Goal: Information Seeking & Learning: Learn about a topic

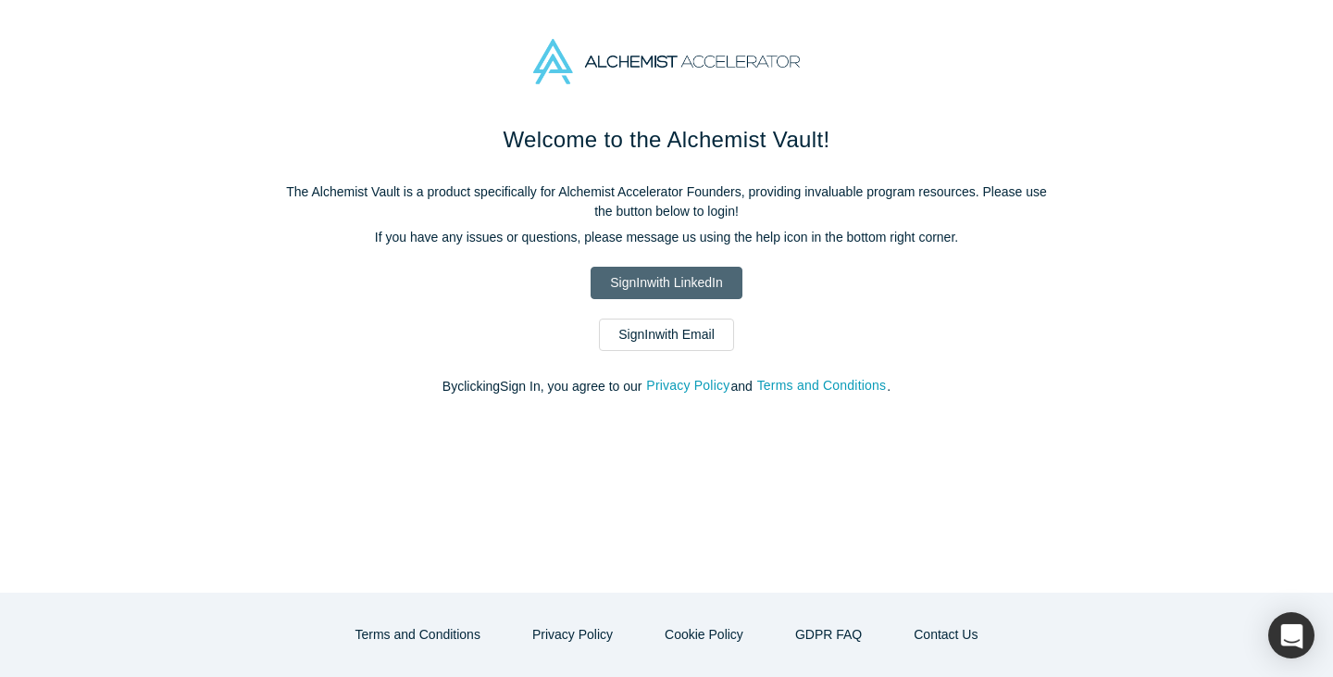
click at [669, 281] on link "Sign In with LinkedIn" at bounding box center [666, 283] width 151 height 32
click at [715, 289] on link "Sign In with LinkedIn" at bounding box center [666, 283] width 151 height 32
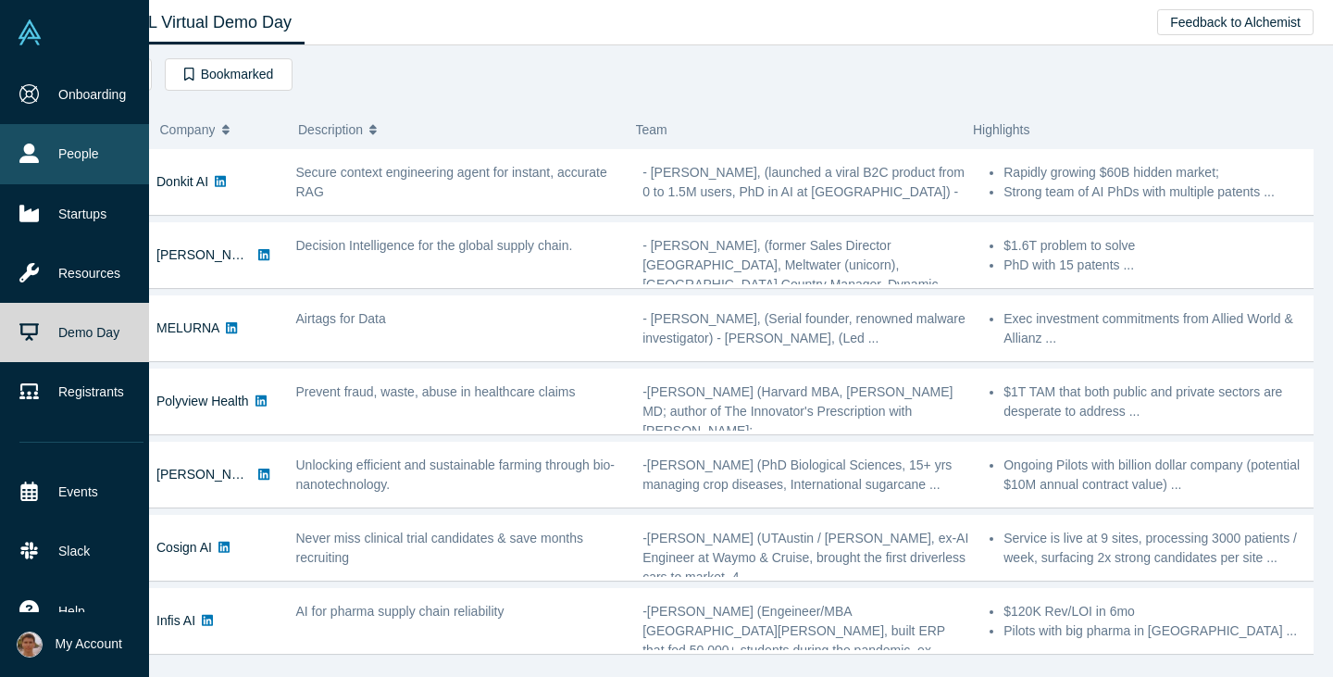
click at [51, 146] on link "People" at bounding box center [81, 153] width 163 height 59
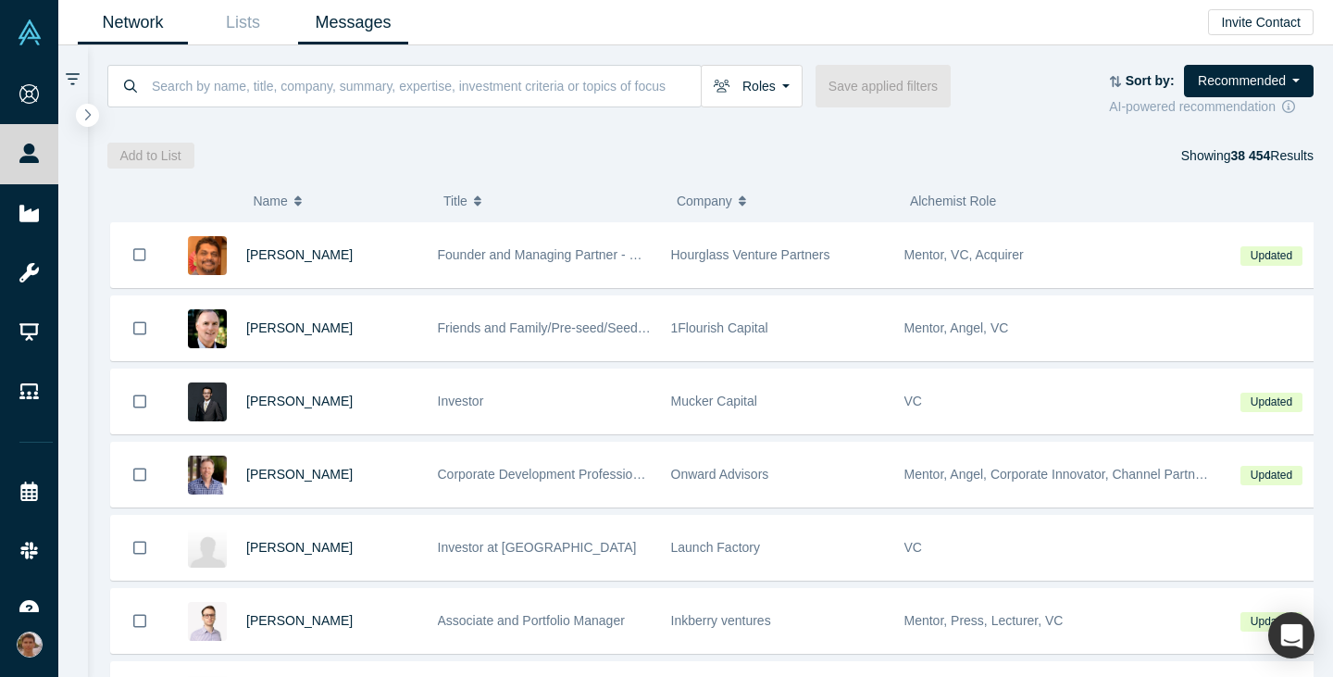
click at [339, 13] on link "Messages" at bounding box center [353, 23] width 110 height 44
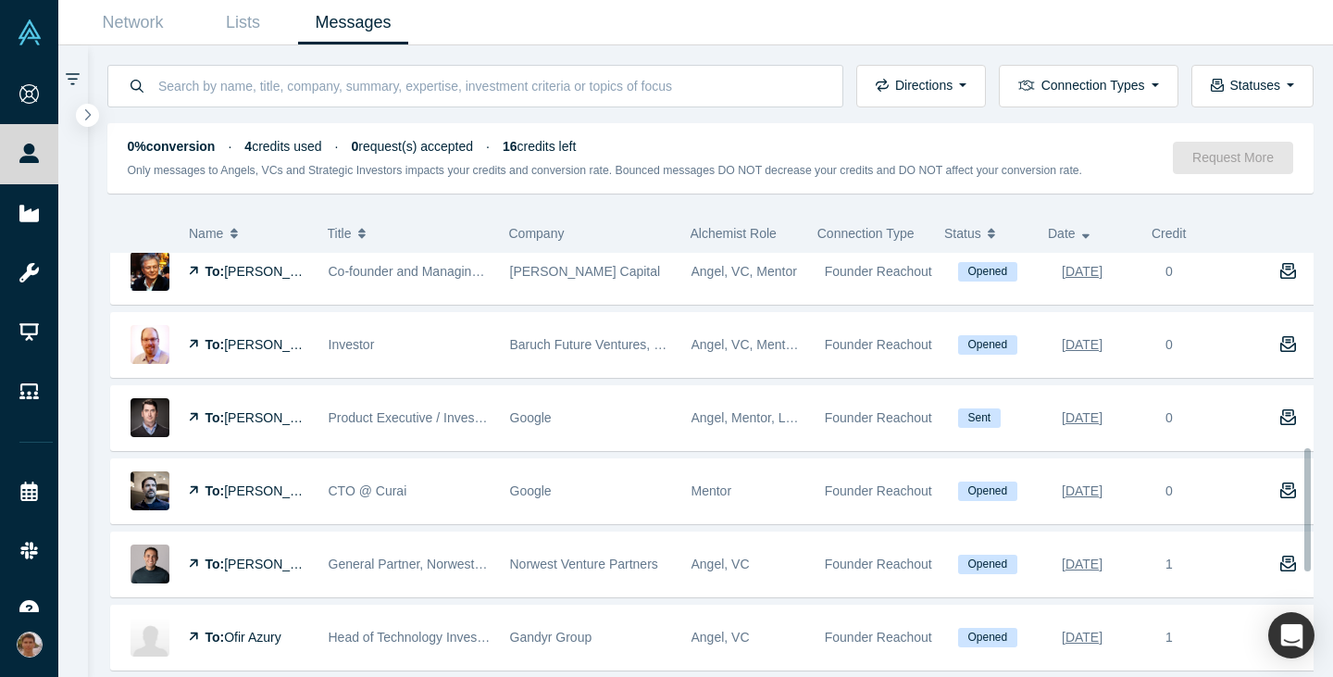
scroll to position [675, 0]
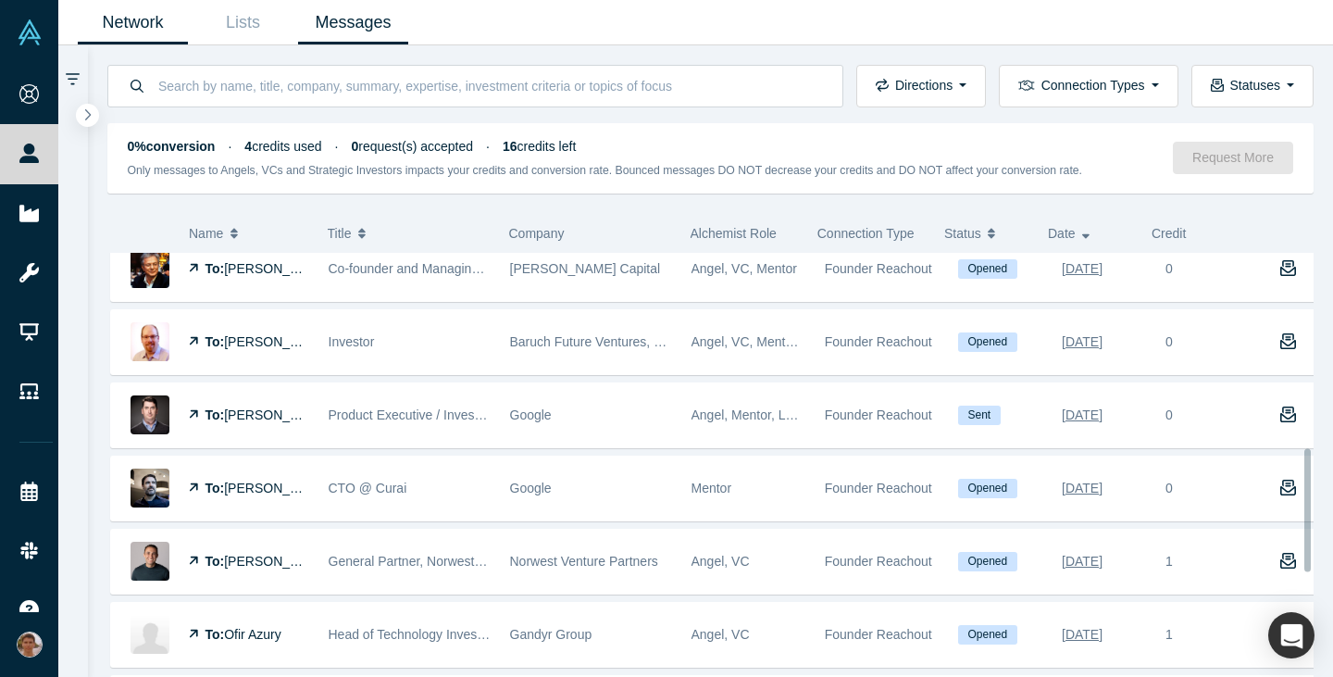
click at [133, 25] on link "Network" at bounding box center [133, 23] width 110 height 44
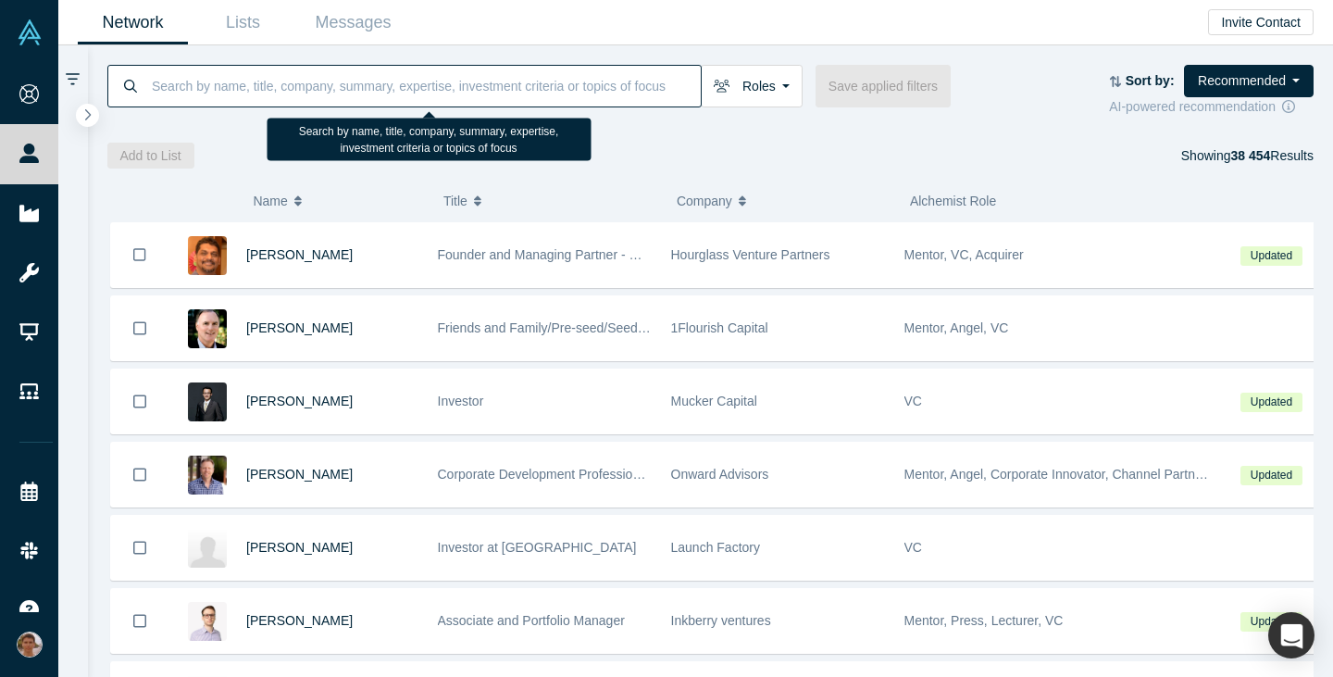
click at [505, 93] on input at bounding box center [425, 86] width 551 height 44
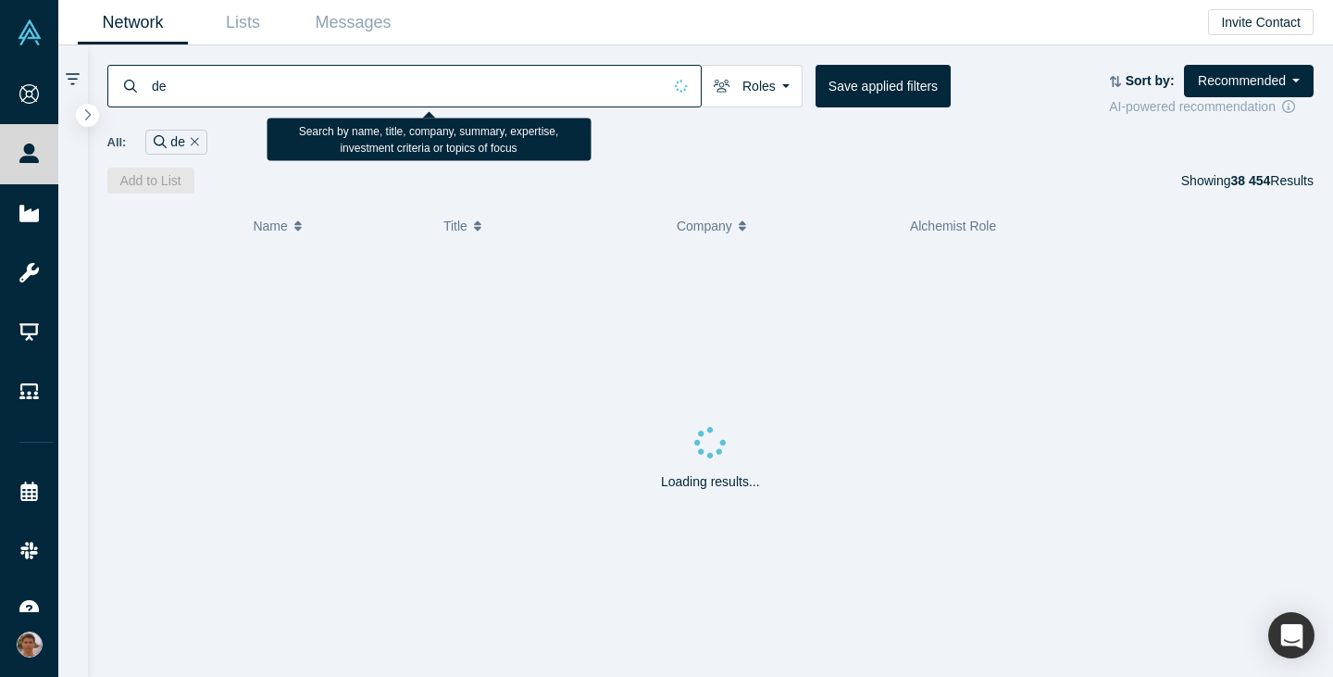
type input "d"
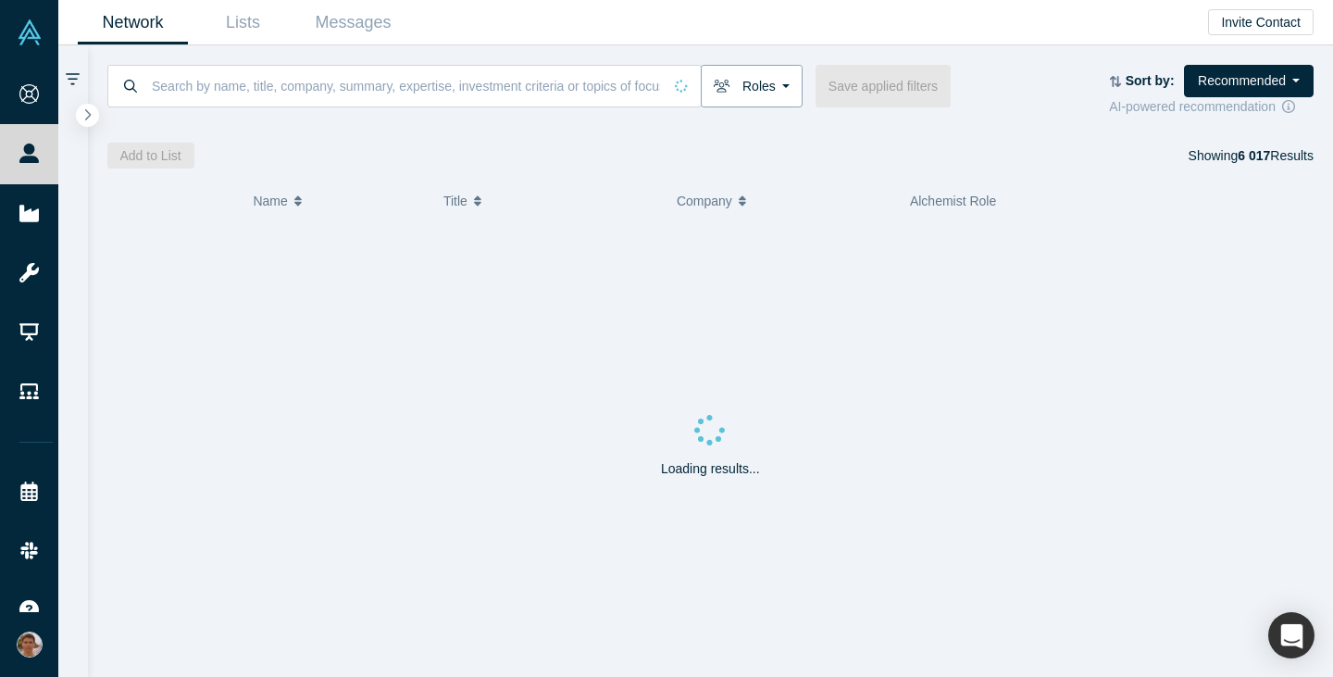
click at [769, 84] on button "Roles" at bounding box center [752, 86] width 102 height 43
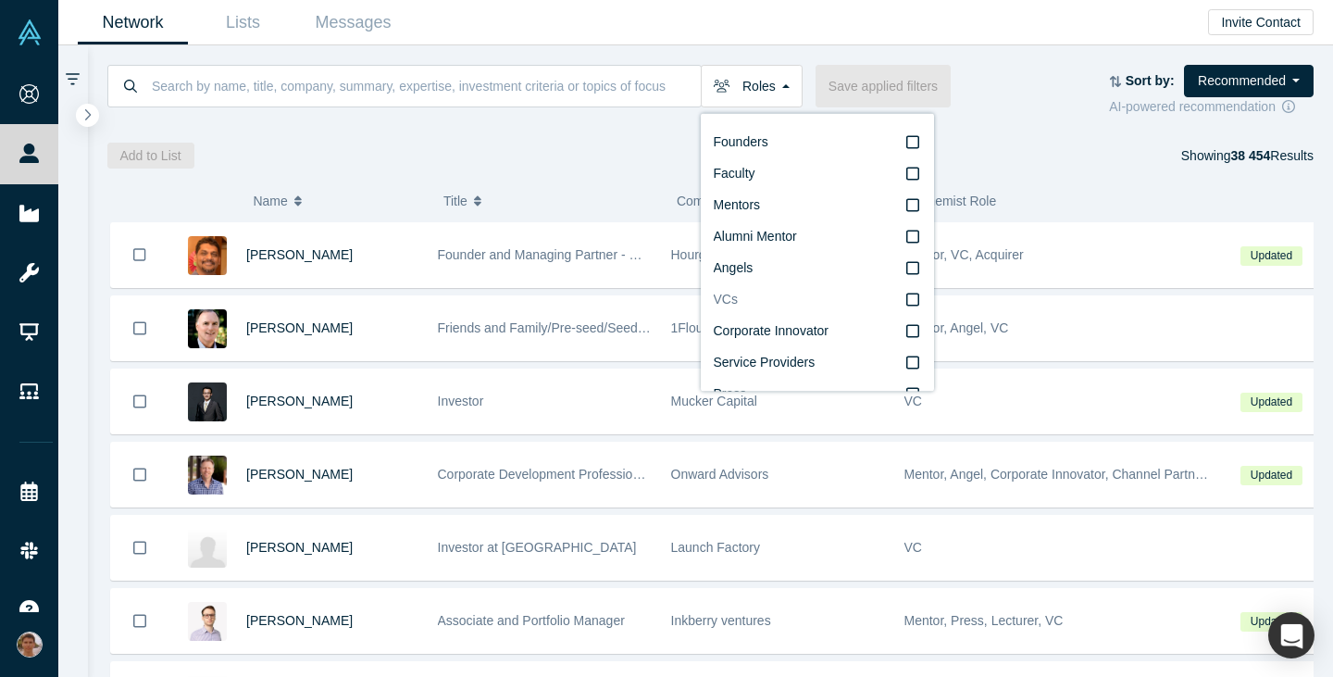
click at [906, 301] on icon at bounding box center [912, 299] width 13 height 15
click at [0, 0] on input "VCs" at bounding box center [0, 0] width 0 height 0
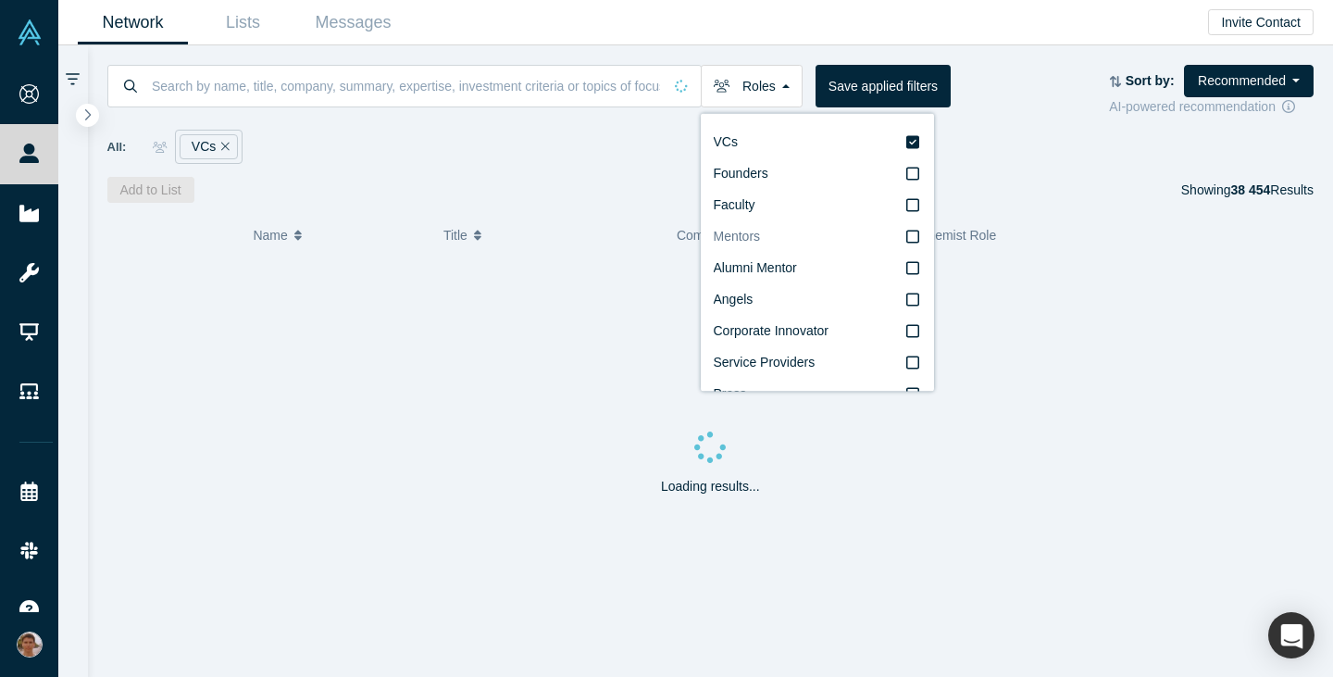
click at [906, 238] on icon at bounding box center [912, 236] width 13 height 13
click at [0, 0] on input "Mentors" at bounding box center [0, 0] width 0 height 0
click at [799, 307] on label "Angels" at bounding box center [817, 299] width 207 height 31
click at [0, 0] on input "Angels" at bounding box center [0, 0] width 0 height 0
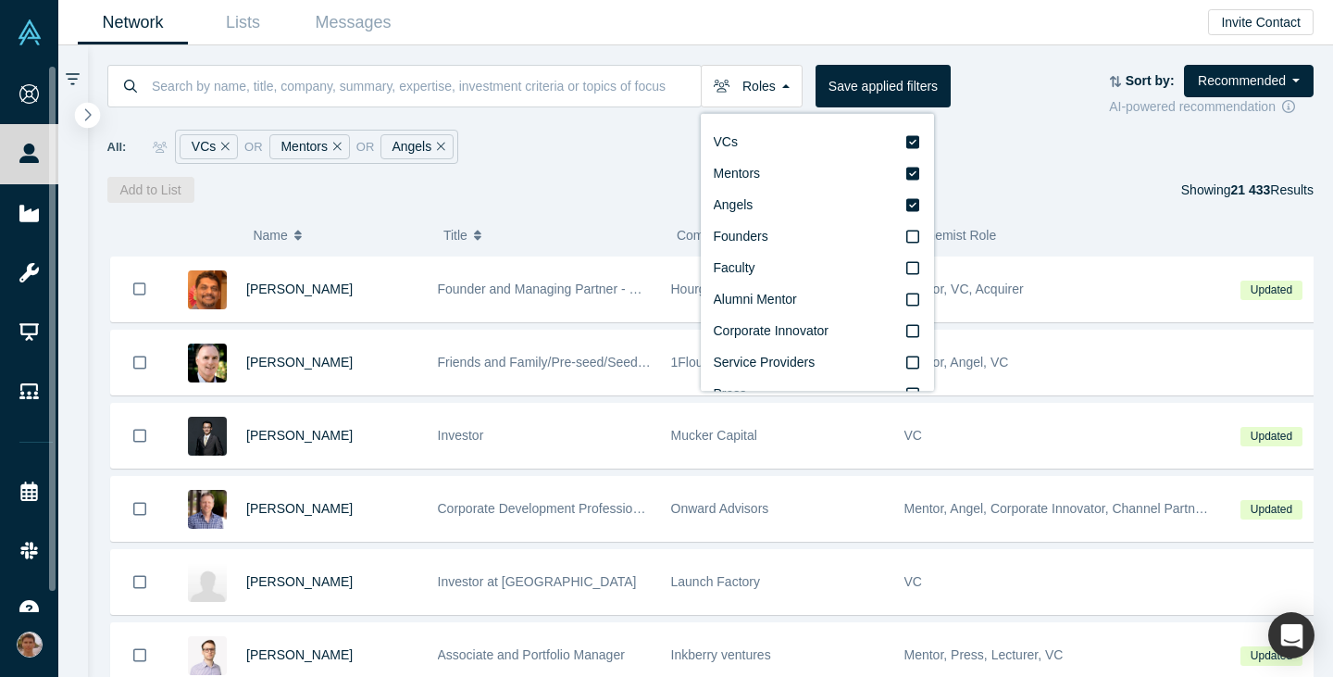
click at [90, 111] on icon "button" at bounding box center [87, 114] width 9 height 14
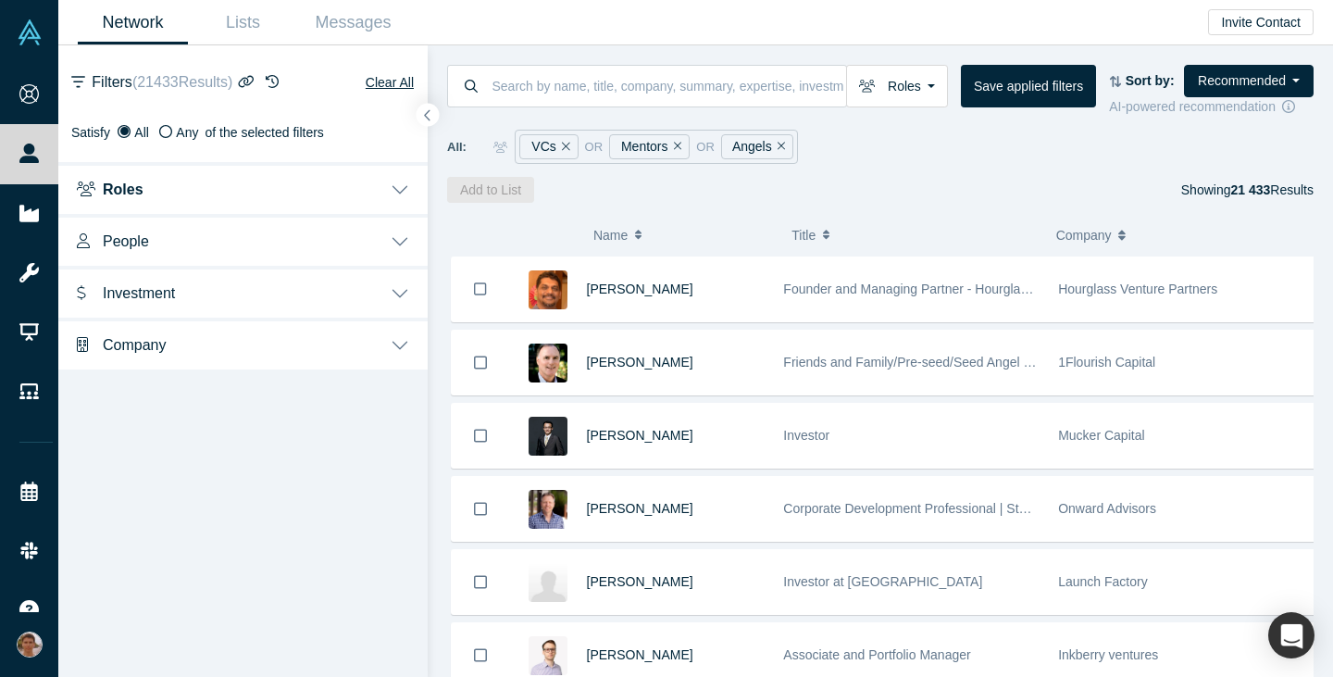
click at [319, 279] on button "Investment" at bounding box center [242, 292] width 369 height 52
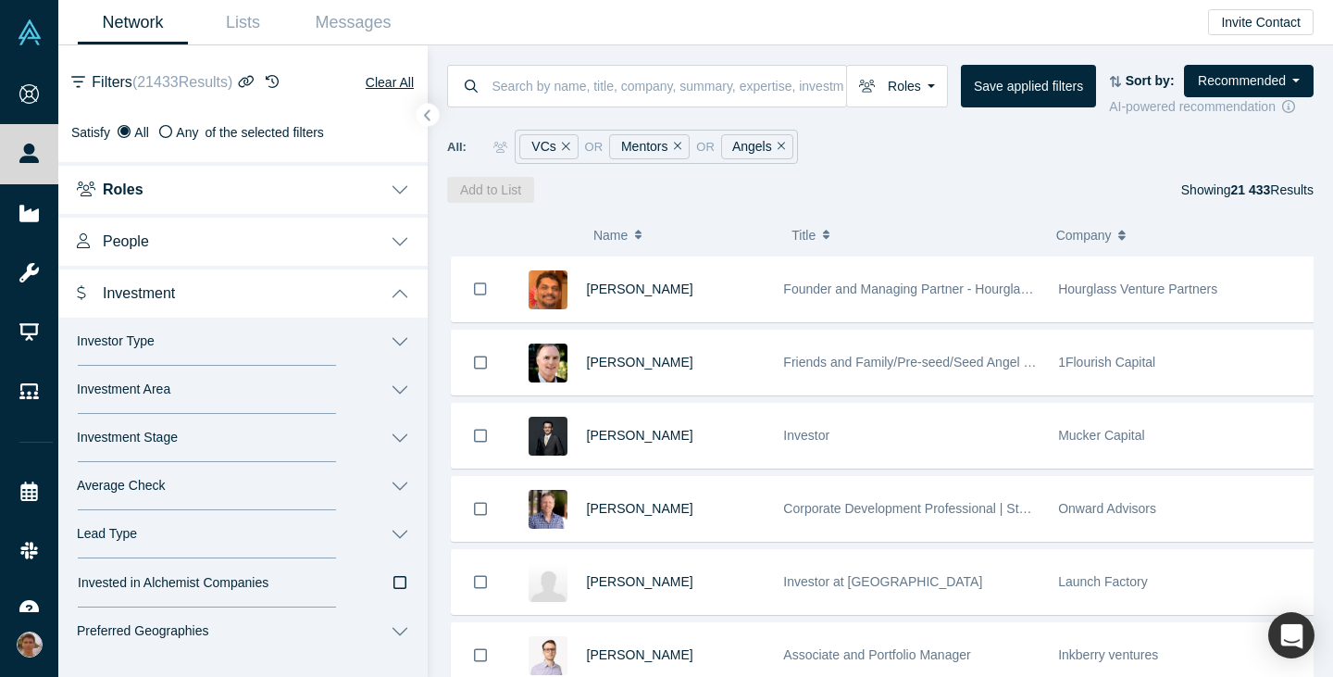
click at [152, 494] on button "Average Check" at bounding box center [242, 486] width 369 height 48
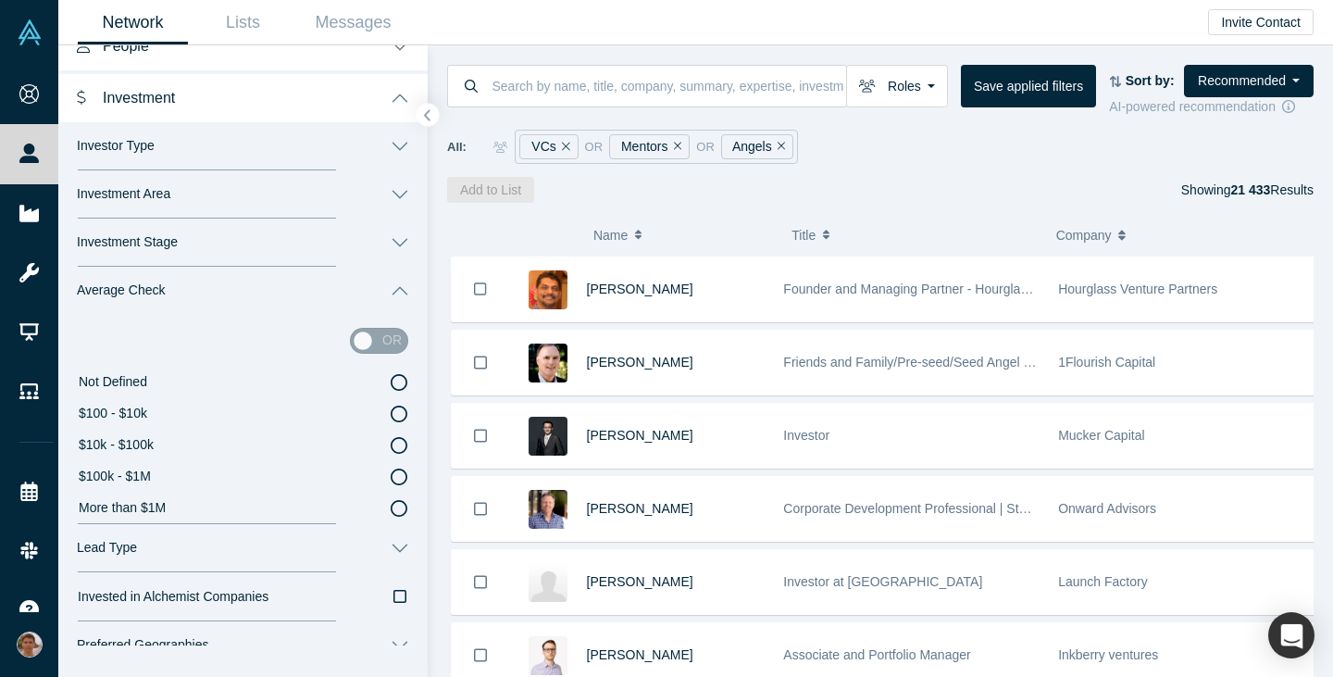
scroll to position [269, 0]
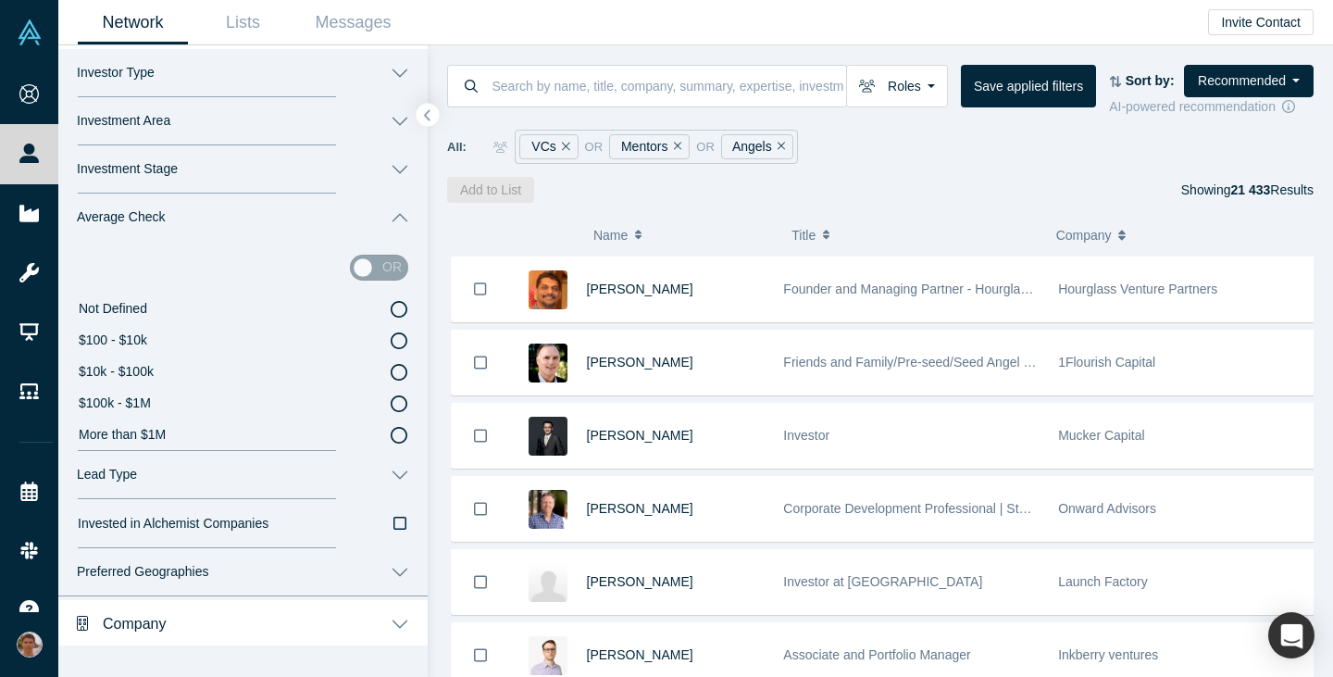
click at [391, 406] on icon at bounding box center [399, 403] width 17 height 17
click at [0, 0] on input "$100k - $1M" at bounding box center [0, 0] width 0 height 0
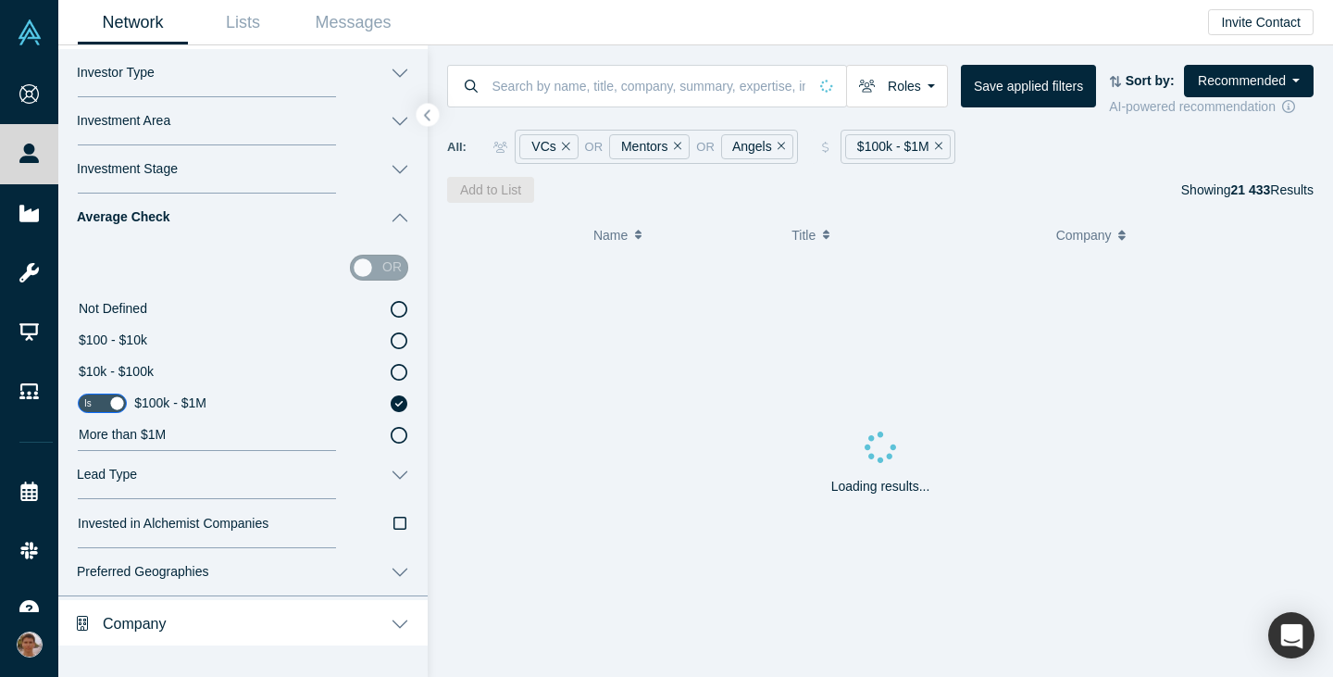
click at [391, 433] on icon at bounding box center [399, 435] width 17 height 17
click at [0, 0] on input "More than $1M" at bounding box center [0, 0] width 0 height 0
click at [360, 255] on div "or" at bounding box center [379, 268] width 58 height 26
click at [350, 264] on div "or" at bounding box center [379, 268] width 58 height 26
drag, startPoint x: 359, startPoint y: 268, endPoint x: 427, endPoint y: 269, distance: 67.6
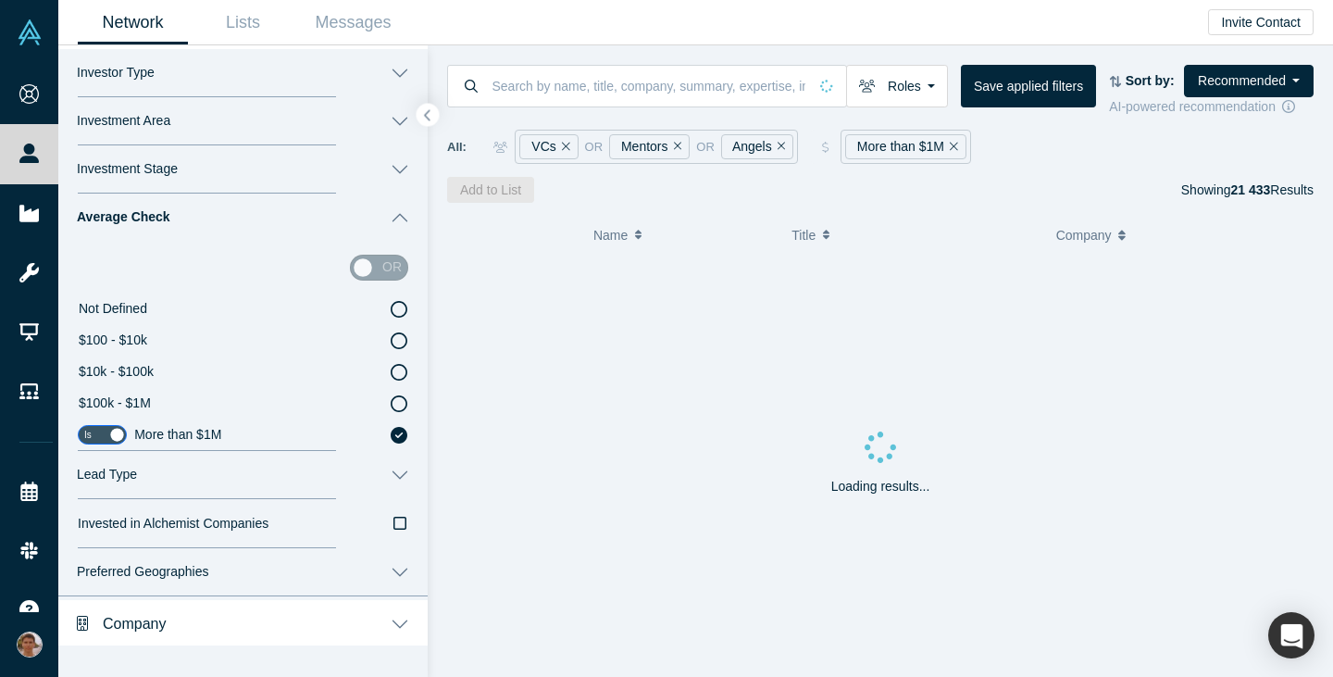
click at [427, 269] on div "Filters ( 21433 Results) Clear All Satisfy All Any of the selected filters Role…" at bounding box center [242, 345] width 369 height 600
click at [350, 269] on div "or" at bounding box center [379, 268] width 58 height 26
click at [392, 406] on icon at bounding box center [399, 403] width 17 height 17
click at [0, 0] on input "$100k - $1M" at bounding box center [0, 0] width 0 height 0
click at [120, 406] on input "checkbox" at bounding box center [102, 403] width 49 height 19
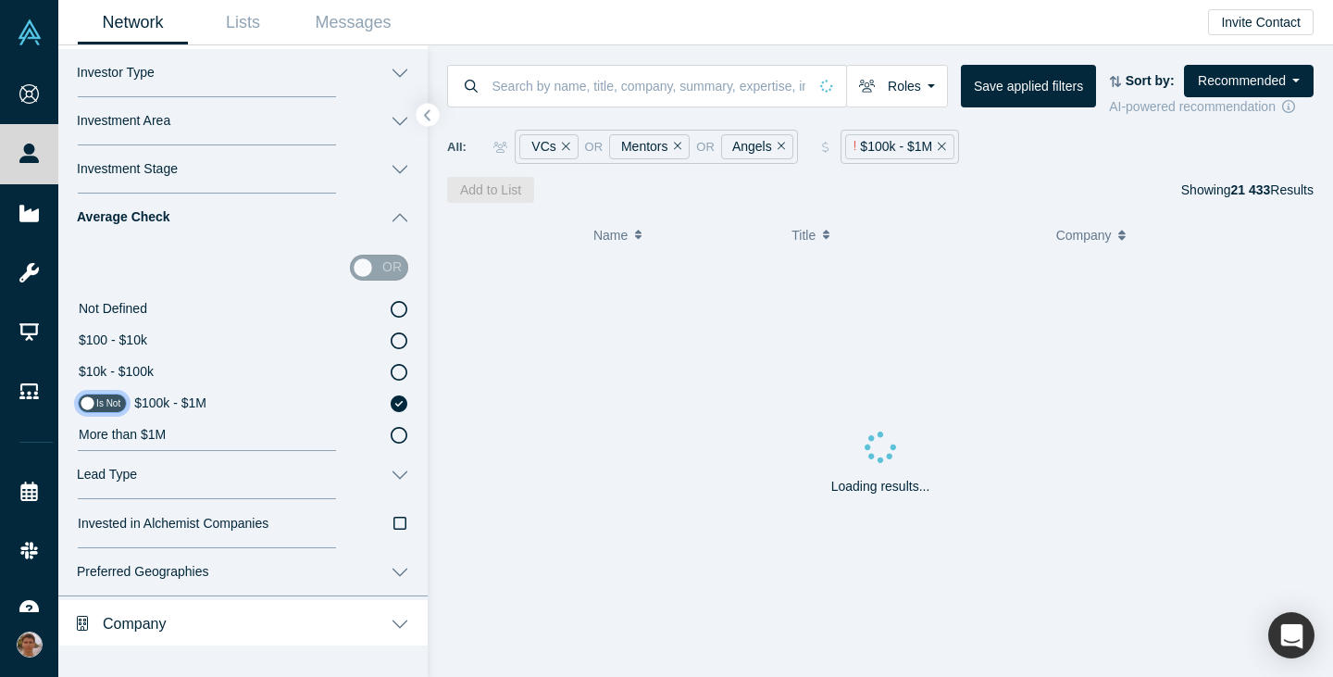
click at [87, 402] on input "checkbox" at bounding box center [102, 403] width 49 height 19
checkbox input "true"
click at [238, 342] on label "$100 - $10k" at bounding box center [243, 340] width 331 height 31
click at [0, 0] on input "$100 - $10k" at bounding box center [0, 0] width 0 height 0
click at [108, 344] on input "checkbox" at bounding box center [102, 340] width 49 height 19
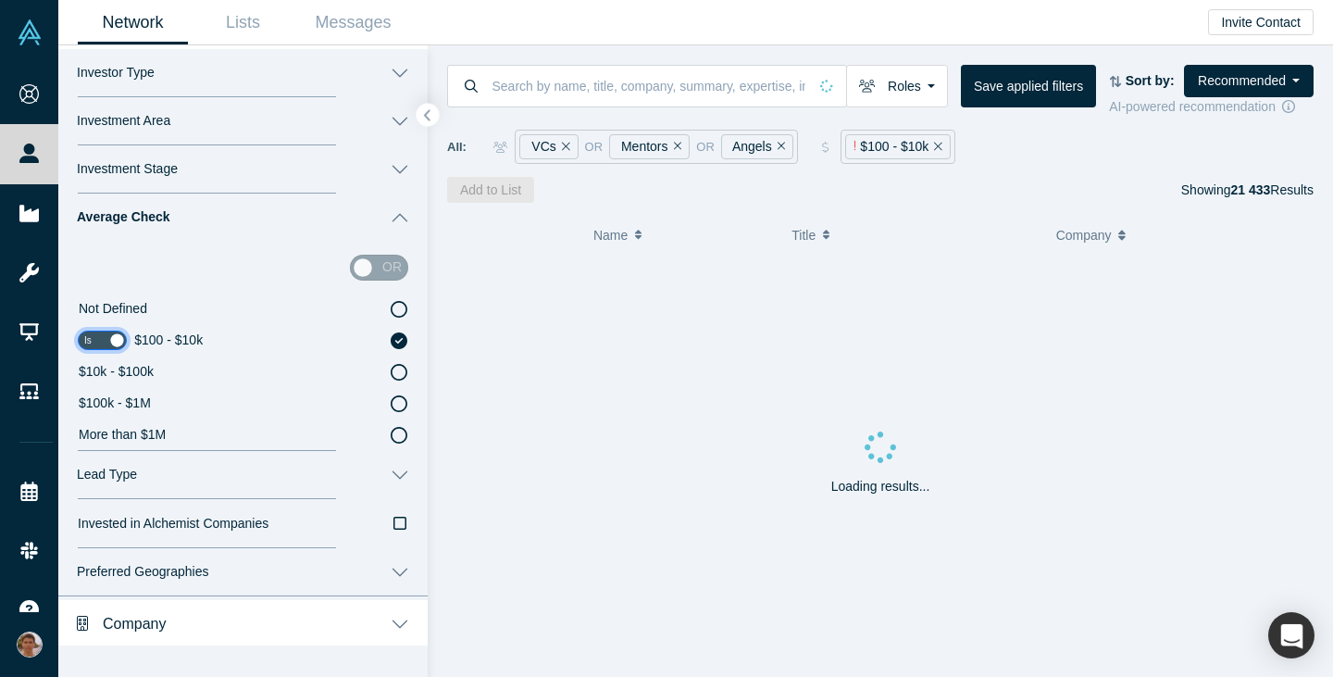
checkbox input "false"
click at [223, 248] on div "or" at bounding box center [243, 268] width 331 height 52
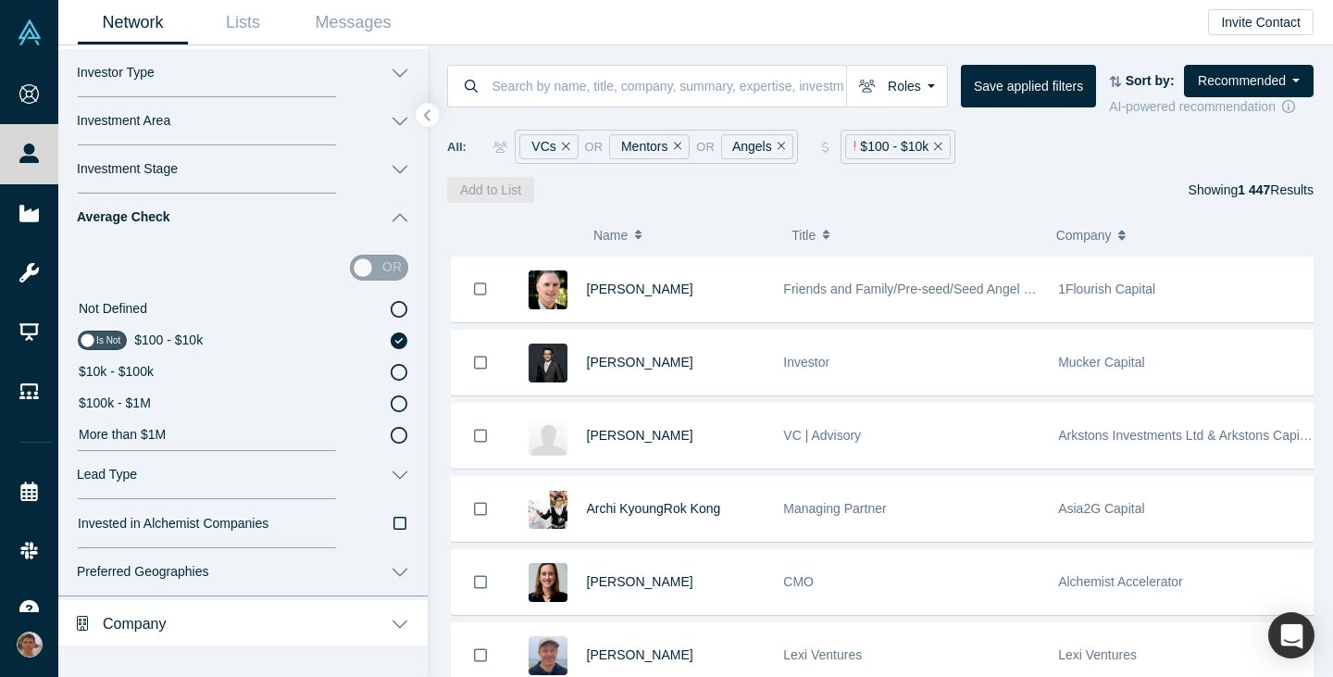
scroll to position [270, 0]
click at [288, 475] on button "Lead Type" at bounding box center [242, 473] width 369 height 48
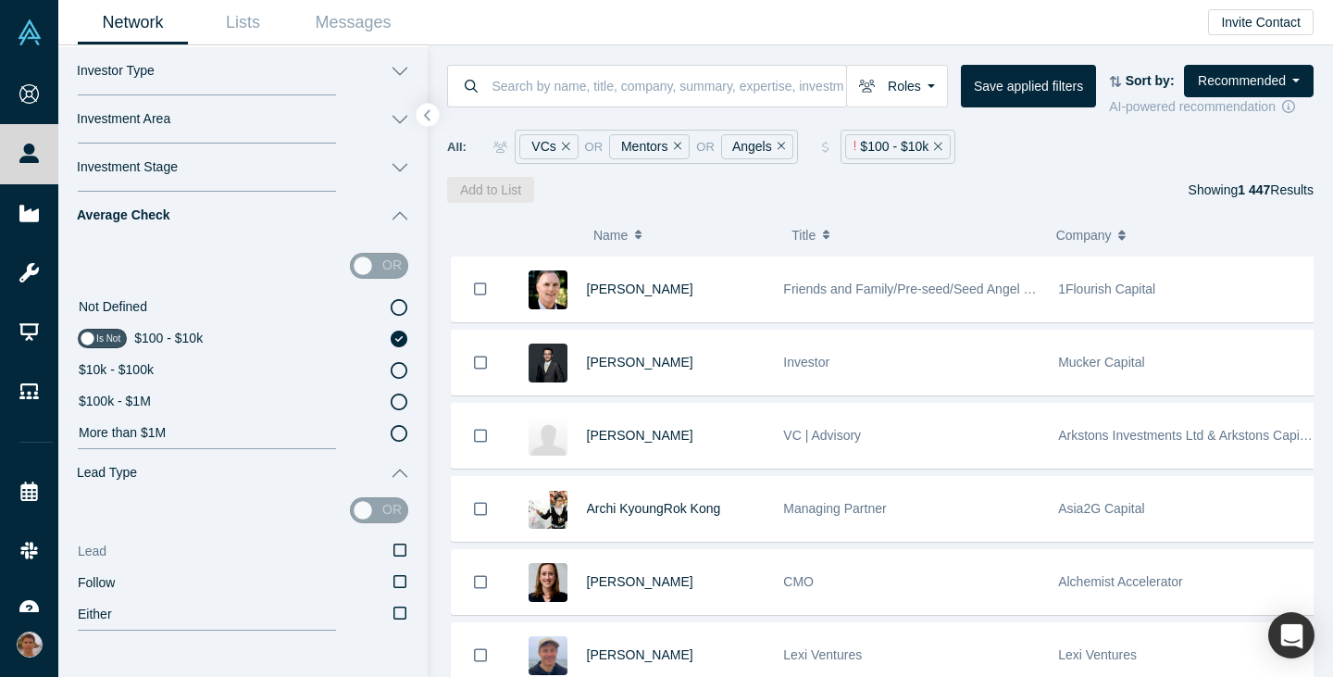
click at [394, 547] on icon at bounding box center [400, 550] width 13 height 15
click at [0, 0] on input "Lead" at bounding box center [0, 0] width 0 height 0
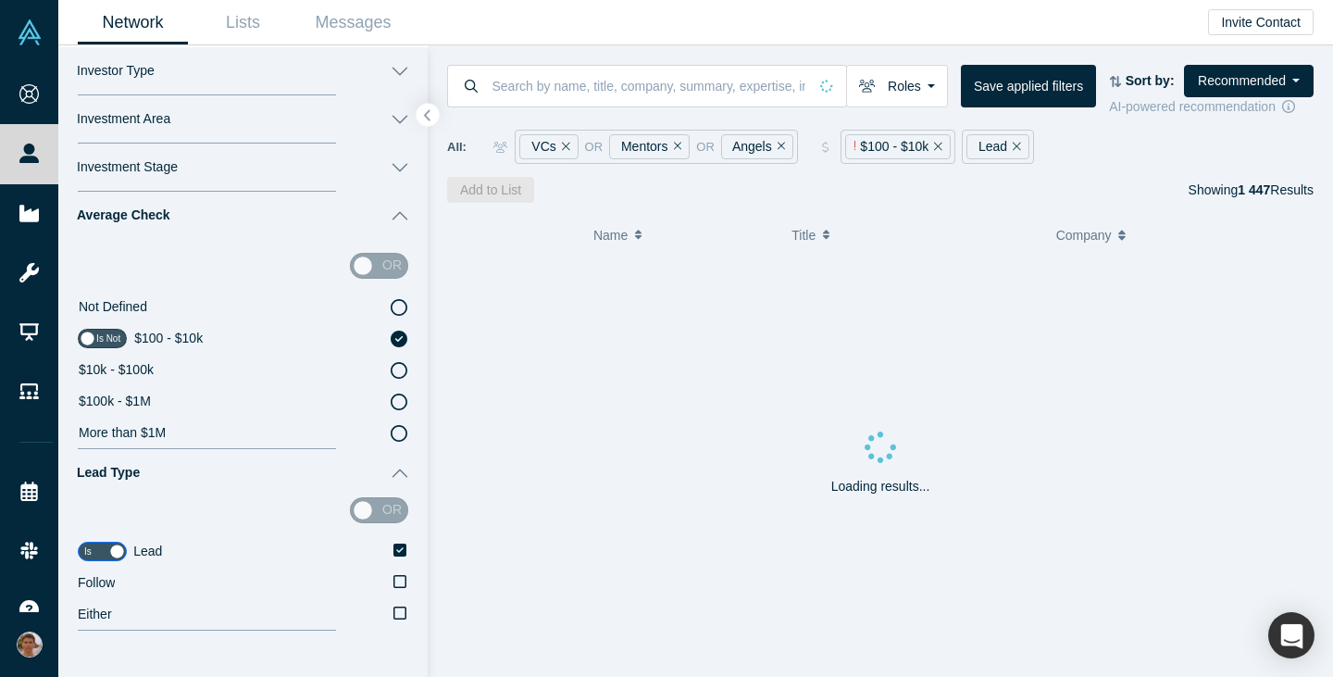
click at [385, 474] on button "Lead Type" at bounding box center [242, 473] width 369 height 48
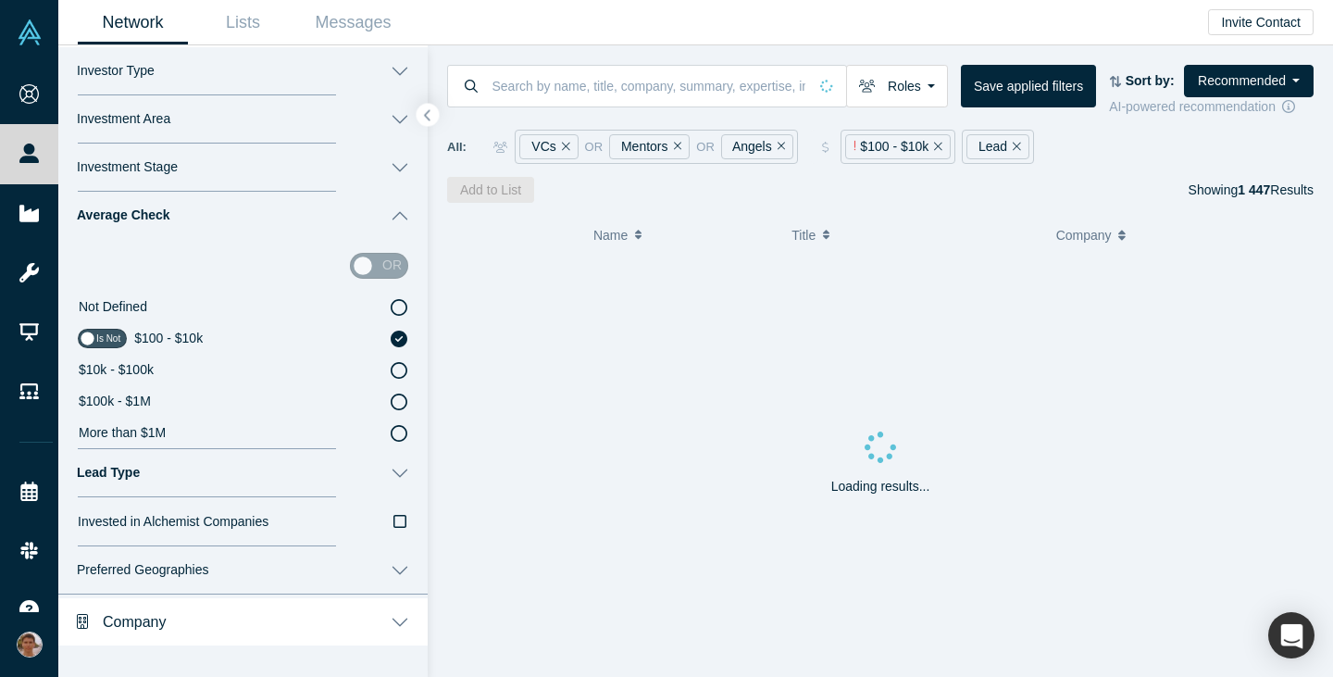
click at [394, 521] on icon "button" at bounding box center [400, 521] width 13 height 15
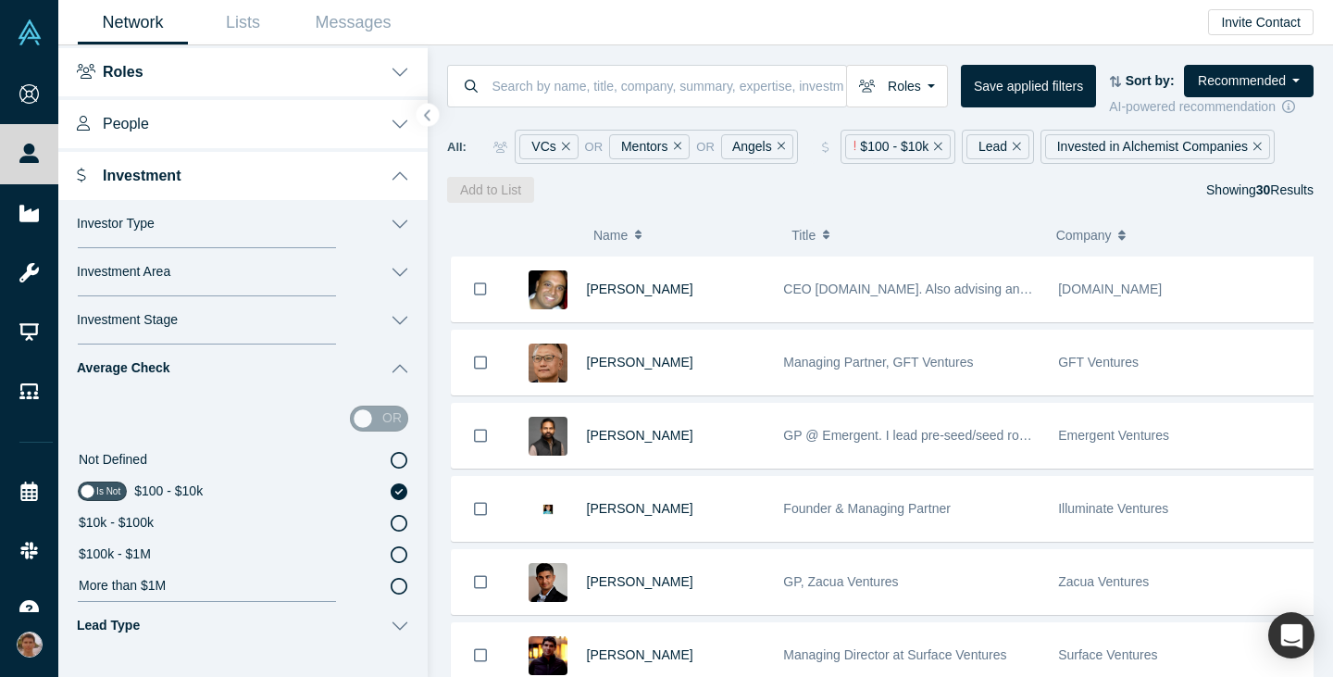
scroll to position [117, 0]
click at [344, 317] on button "Investment Stage" at bounding box center [242, 321] width 369 height 48
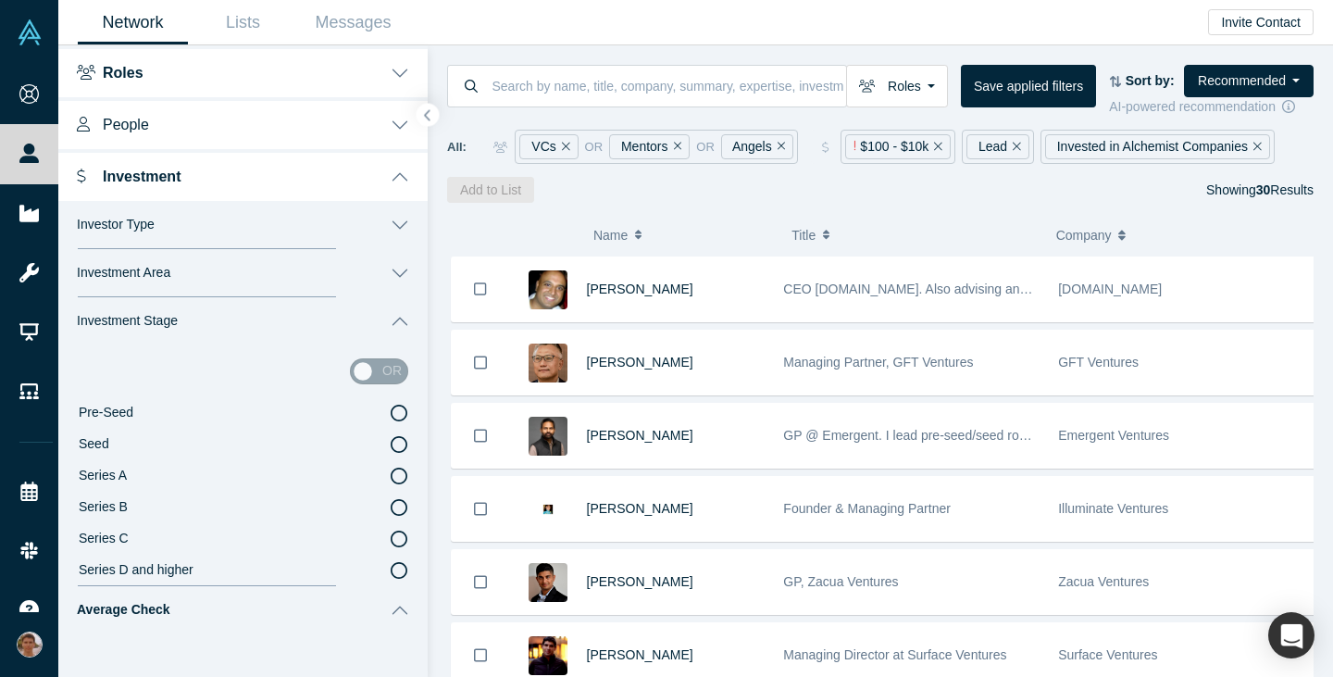
click at [391, 443] on icon at bounding box center [399, 444] width 17 height 17
click at [0, 0] on input "Seed" at bounding box center [0, 0] width 0 height 0
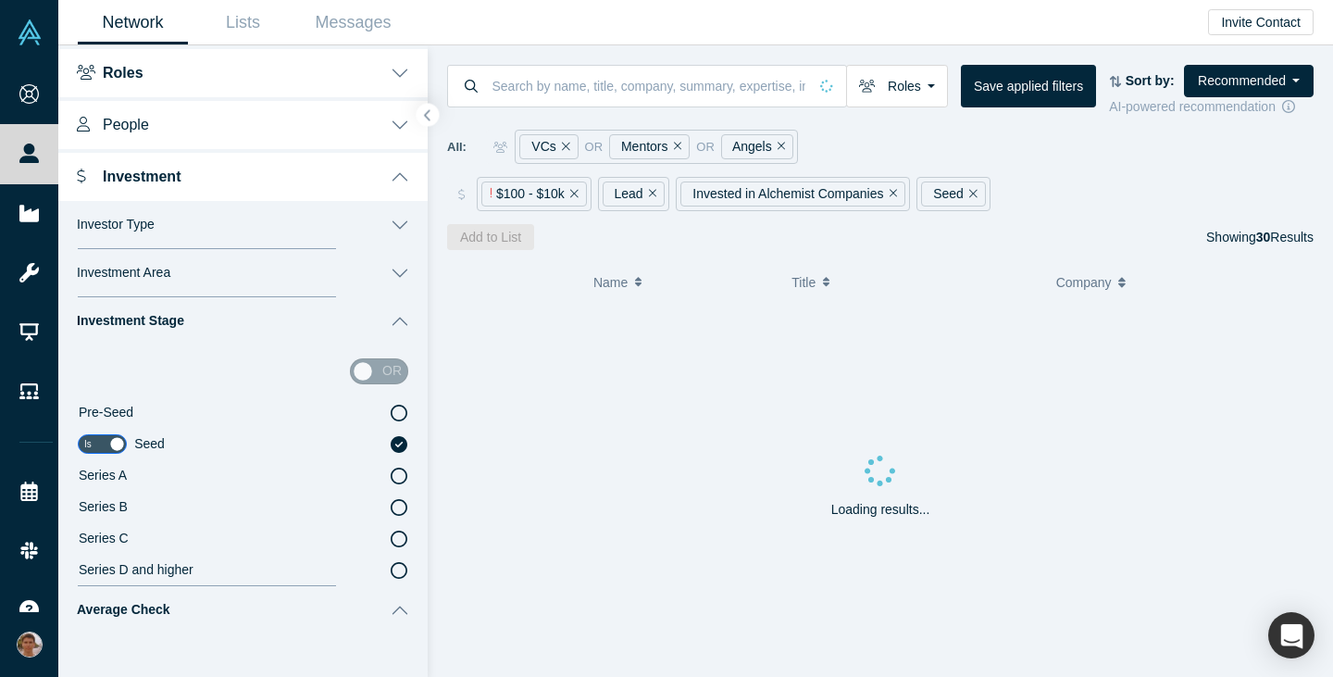
click at [391, 419] on icon at bounding box center [399, 413] width 17 height 17
click at [0, 0] on input "Pre-Seed" at bounding box center [0, 0] width 0 height 0
click at [356, 369] on div "or" at bounding box center [379, 371] width 58 height 26
drag, startPoint x: 355, startPoint y: 369, endPoint x: 408, endPoint y: 372, distance: 53.8
click at [408, 372] on div "or Is Pre-Seed Seed Series A Series B Series C Series D and higher" at bounding box center [242, 465] width 369 height 241
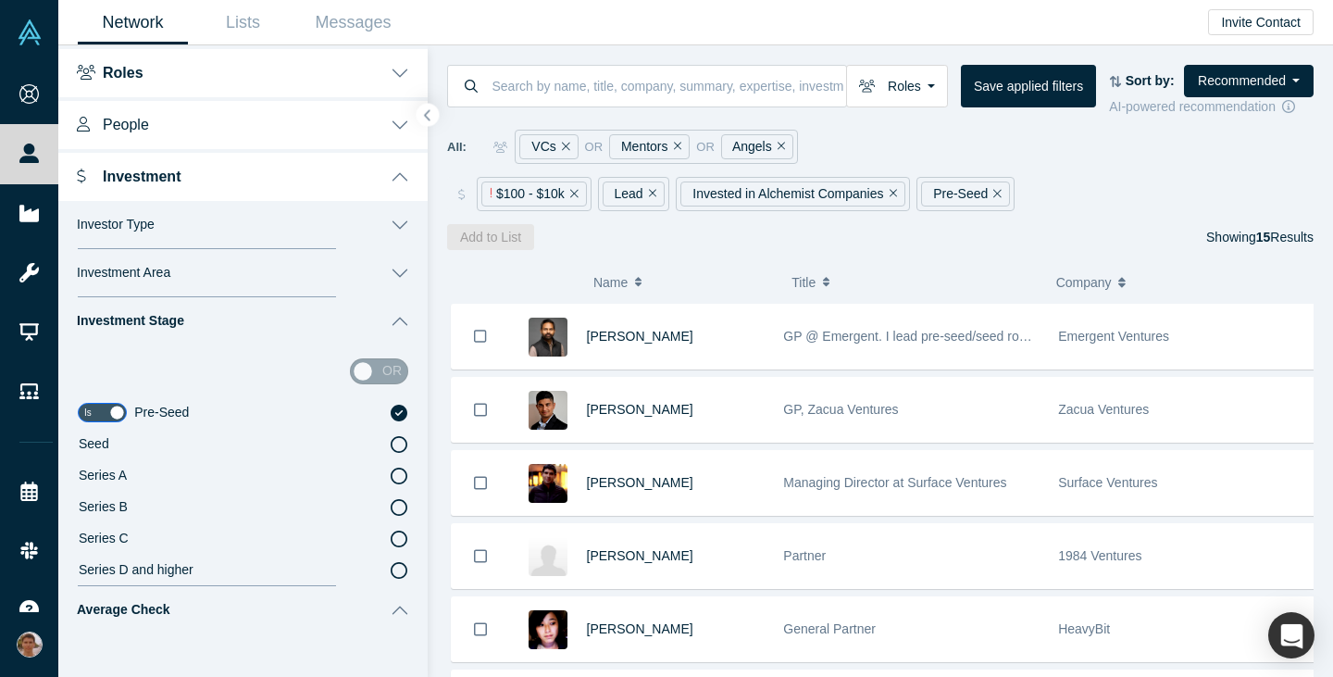
click at [378, 370] on div "or" at bounding box center [379, 371] width 58 height 26
click at [102, 409] on input "checkbox" at bounding box center [102, 412] width 49 height 19
checkbox input "false"
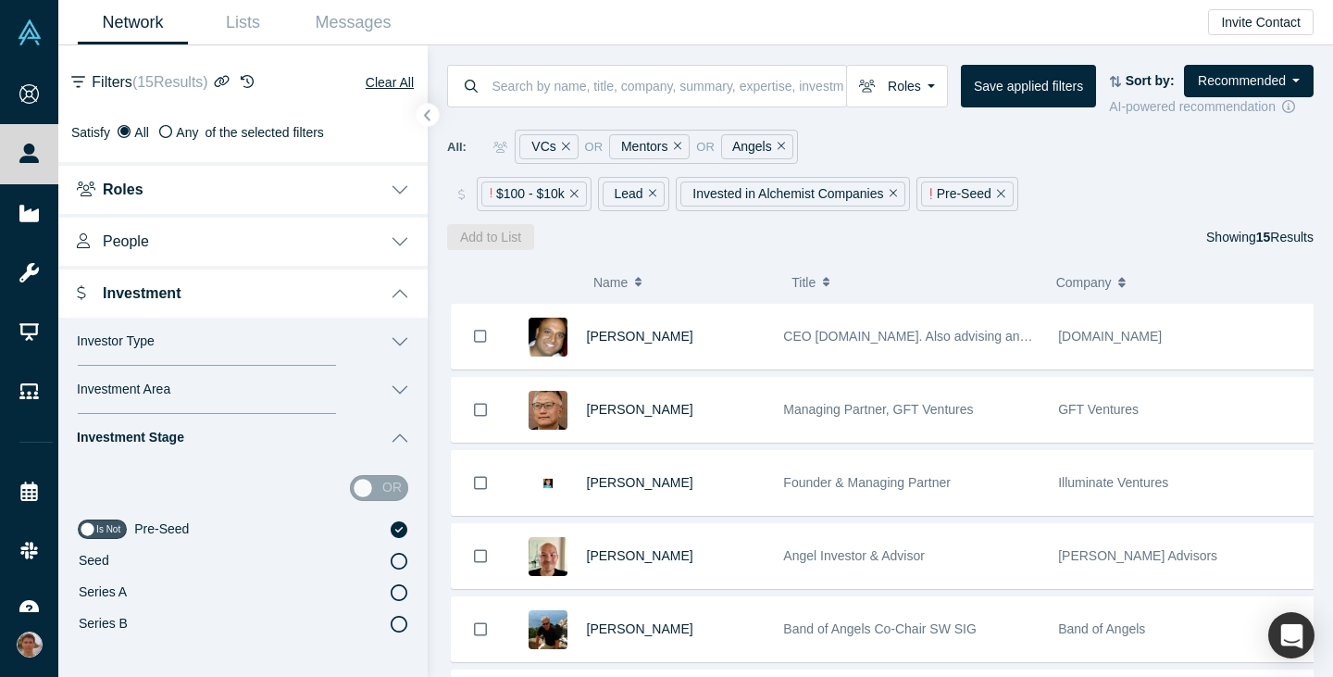
click at [291, 278] on button "Investment" at bounding box center [242, 292] width 369 height 52
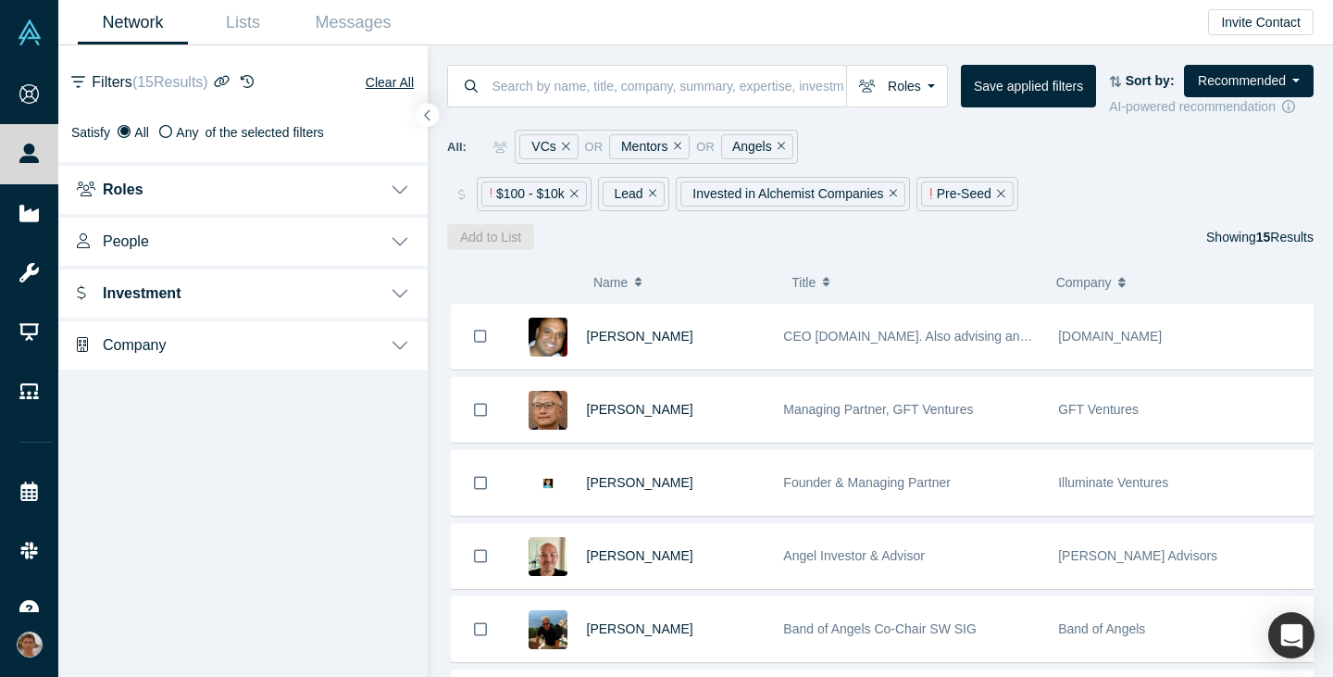
click at [249, 355] on button "Company" at bounding box center [242, 344] width 369 height 52
click at [245, 360] on button "Company" at bounding box center [242, 344] width 369 height 52
click at [292, 256] on button "People" at bounding box center [242, 240] width 369 height 52
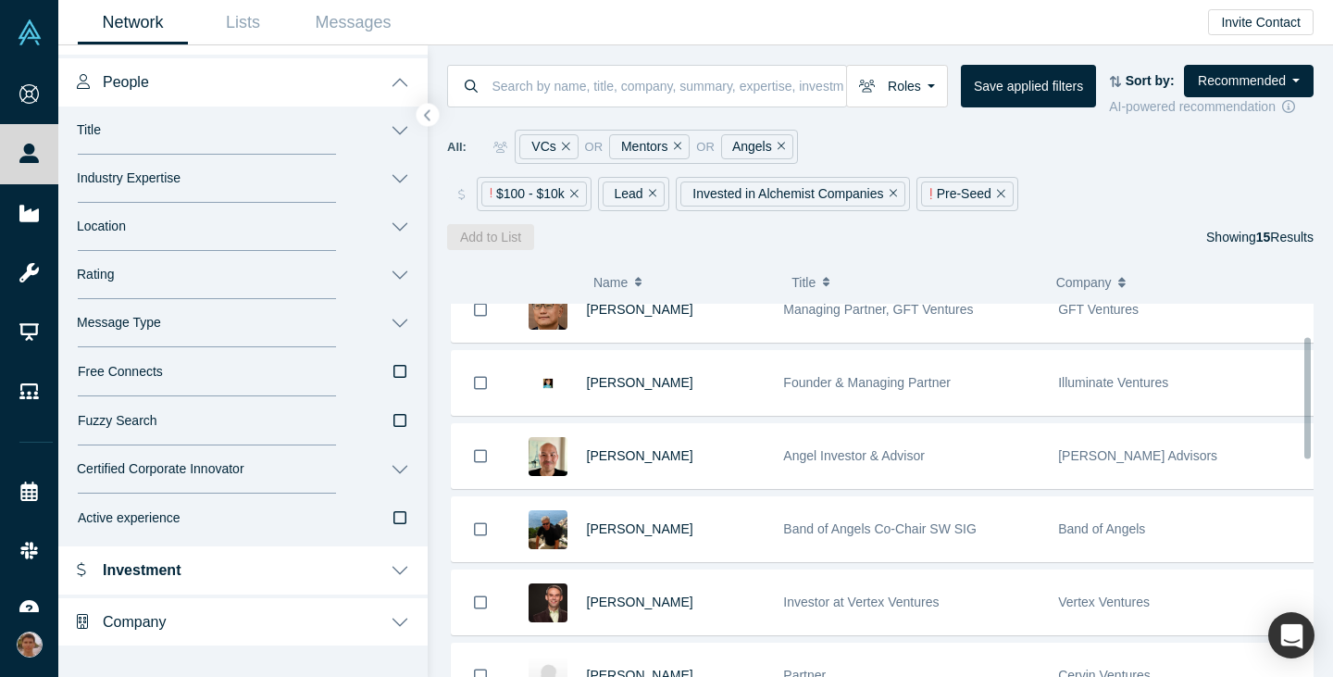
scroll to position [95, 0]
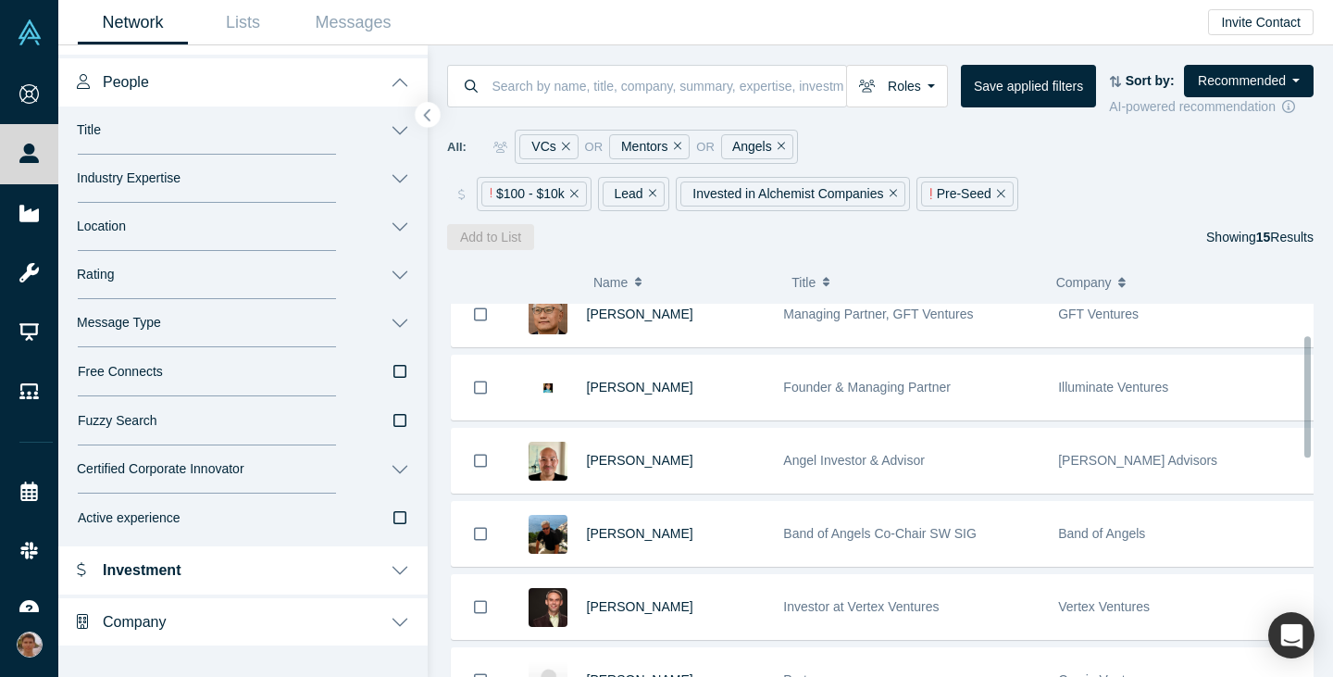
click at [432, 117] on button "button" at bounding box center [428, 115] width 25 height 25
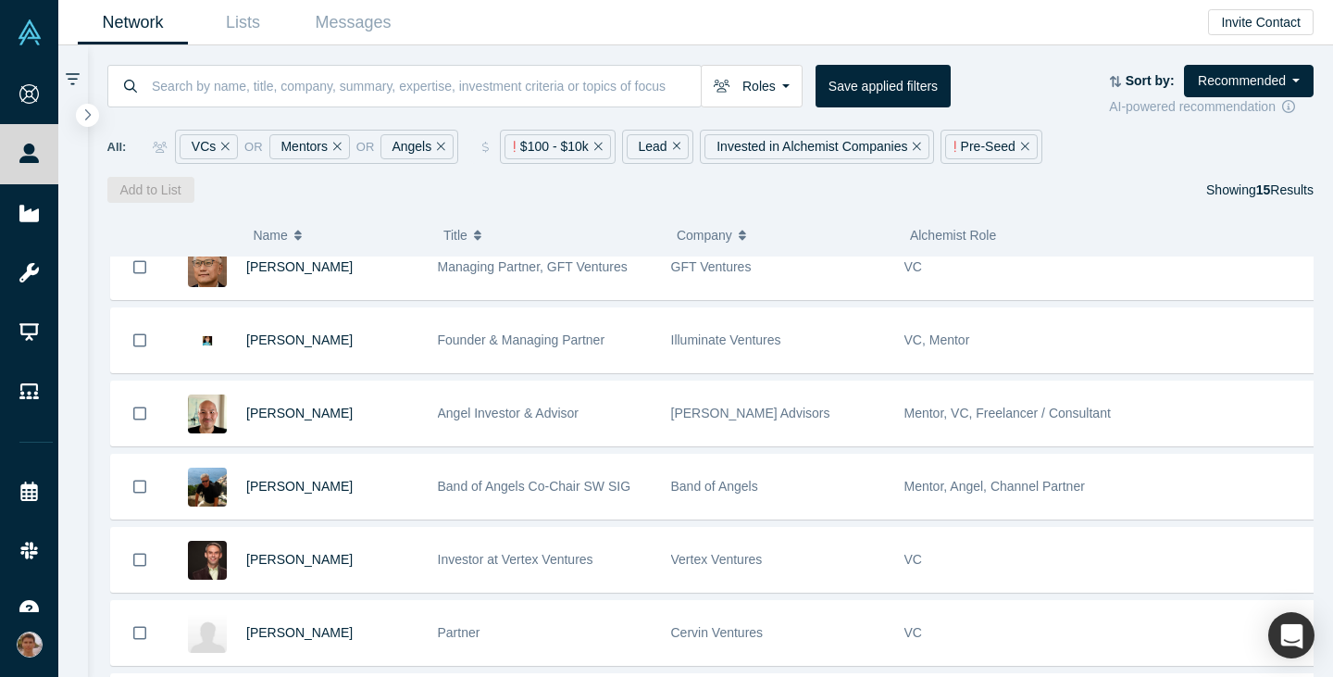
click at [1021, 145] on icon "Remove Filter" at bounding box center [1025, 146] width 8 height 13
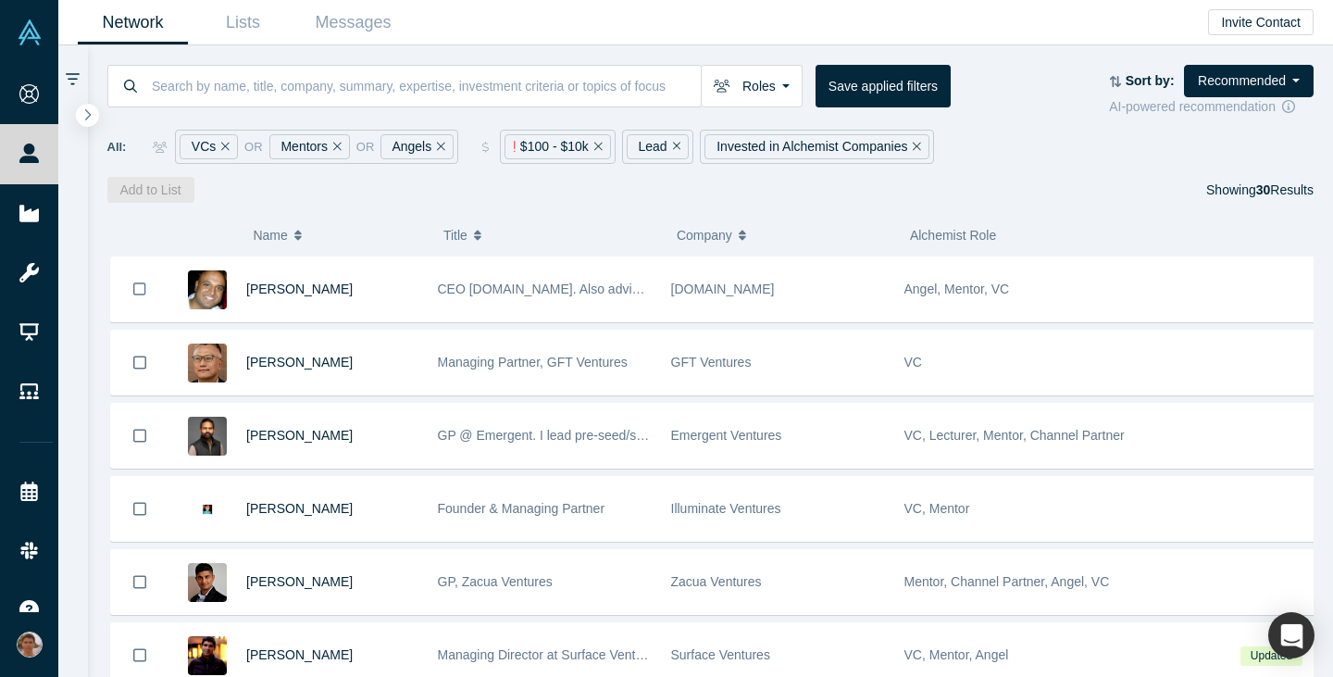
click at [594, 147] on icon "Remove Filter" at bounding box center [598, 146] width 8 height 13
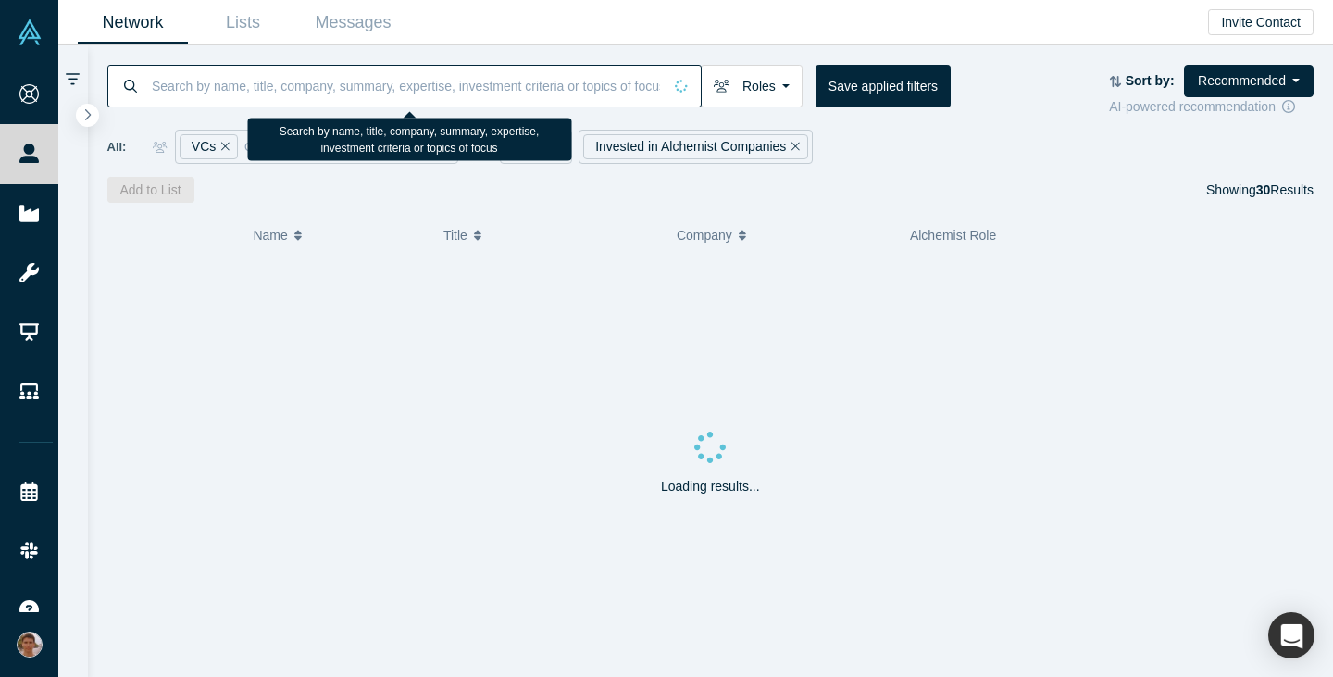
click at [368, 88] on input at bounding box center [406, 86] width 512 height 44
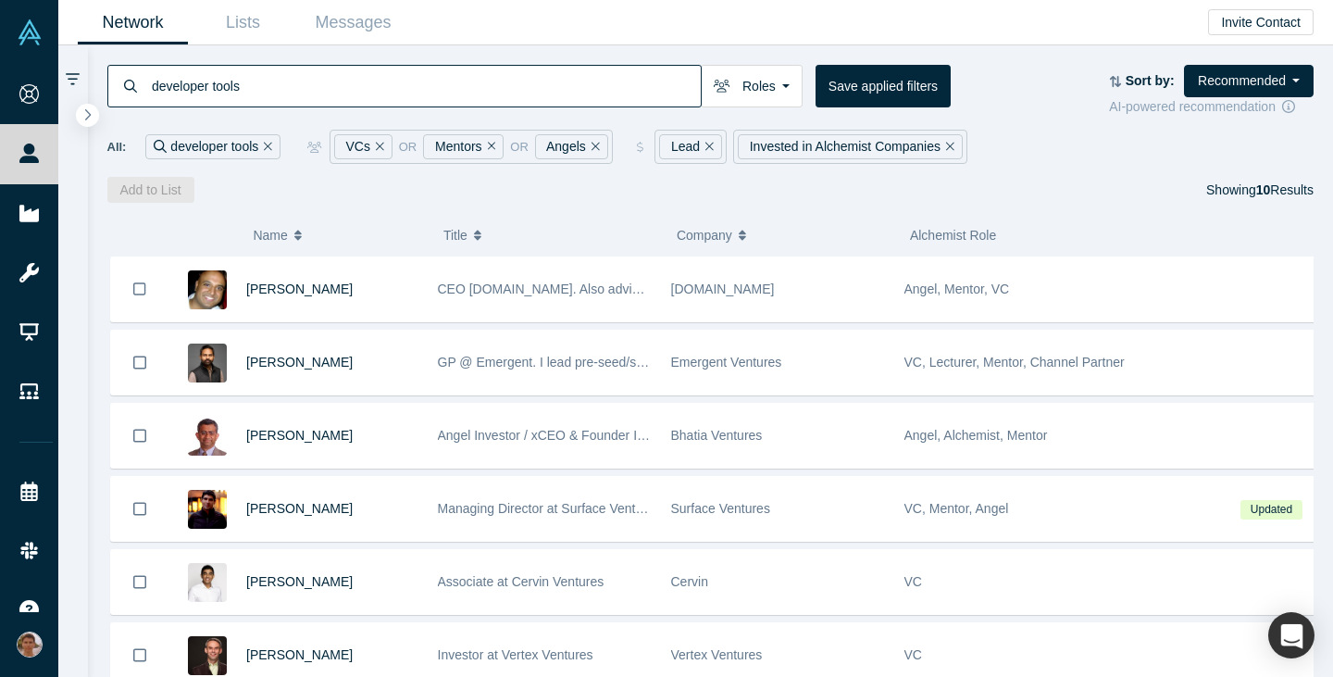
type input "developer tools"
